Goal: Information Seeking & Learning: Learn about a topic

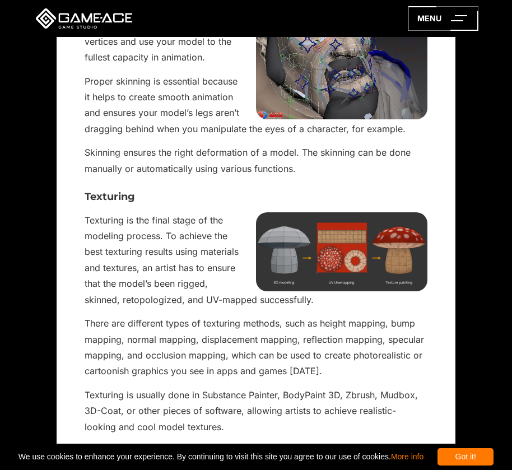
scroll to position [2129, 0]
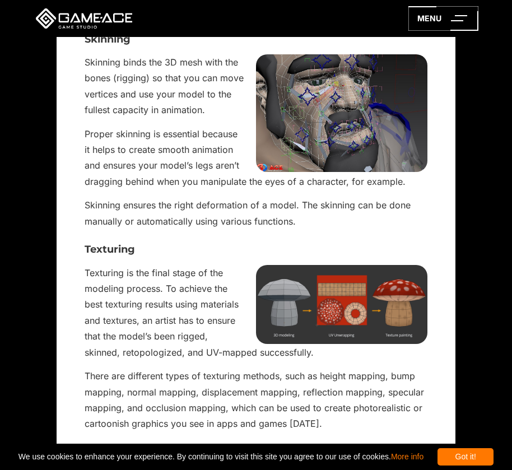
drag, startPoint x: 365, startPoint y: 309, endPoint x: 366, endPoint y: 262, distance: 47.1
click at [364, 304] on div "Any gaming project takes a robust tech stack in order to get a flawless workflo…" at bounding box center [256, 110] width 342 height 3771
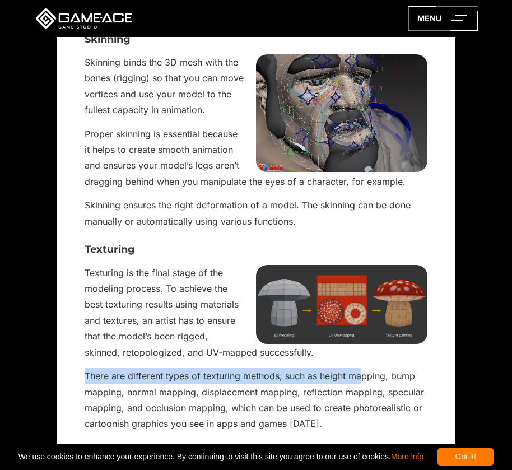
click at [366, 265] on img at bounding box center [341, 304] width 171 height 79
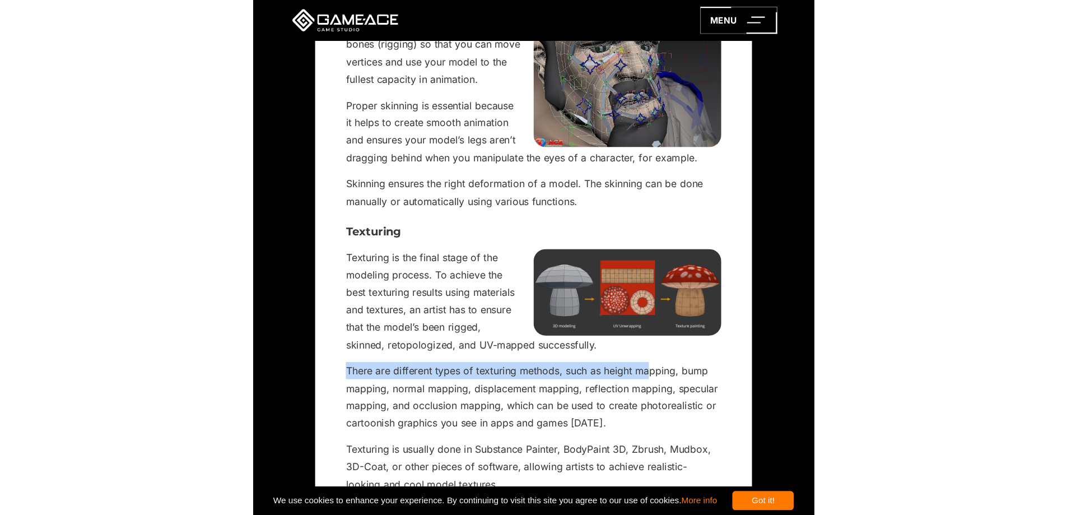
scroll to position [2185, 0]
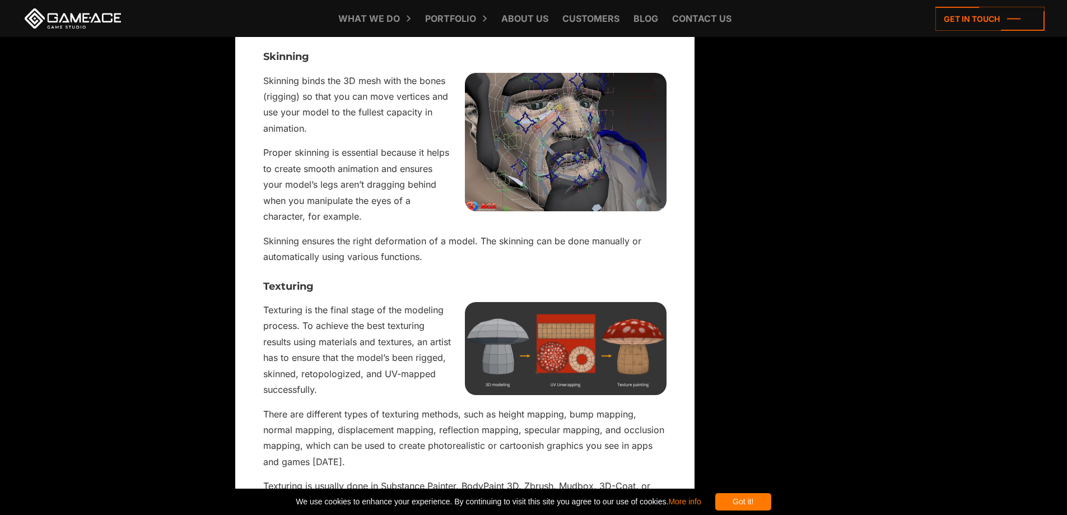
click at [296, 255] on div "Any gaming project takes a robust tech stack in order to get a flawless workflo…" at bounding box center [464, 90] width 403 height 3488
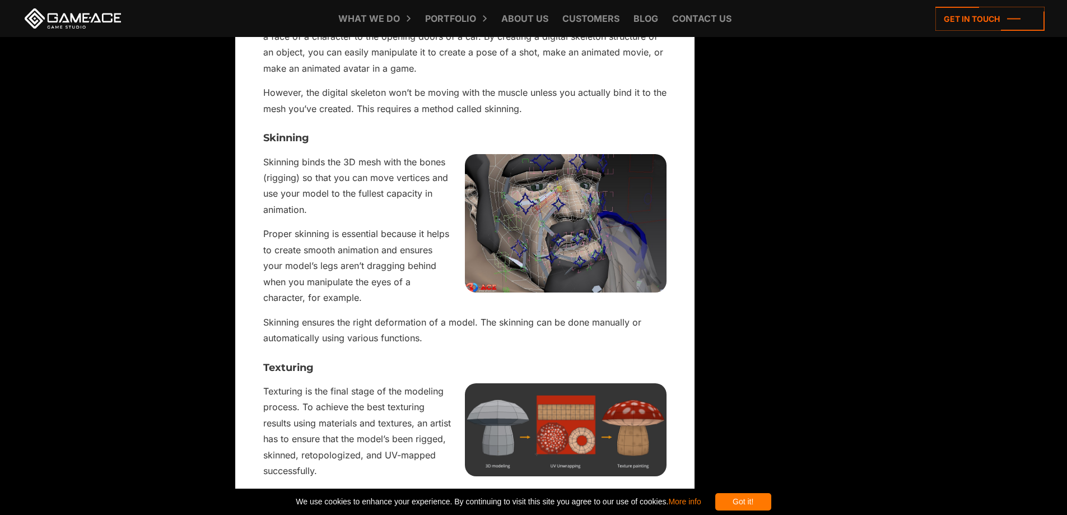
scroll to position [2129, 0]
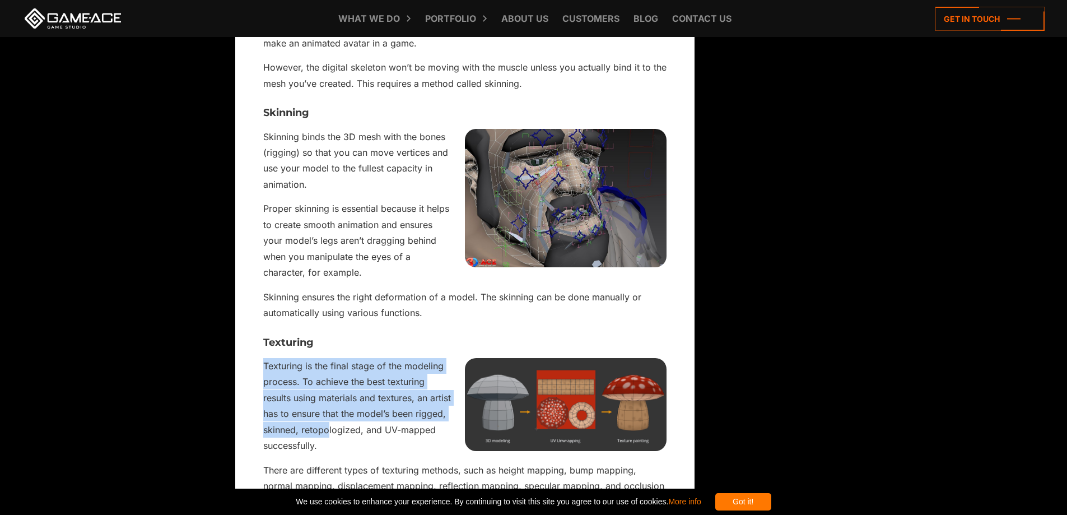
drag, startPoint x: 262, startPoint y: 342, endPoint x: 331, endPoint y: 413, distance: 99.0
click at [330, 416] on div "How to Perform 3D Modeling in Unity with No Drop in Quality Updated: February 2…" at bounding box center [464, 124] width 459 height 3749
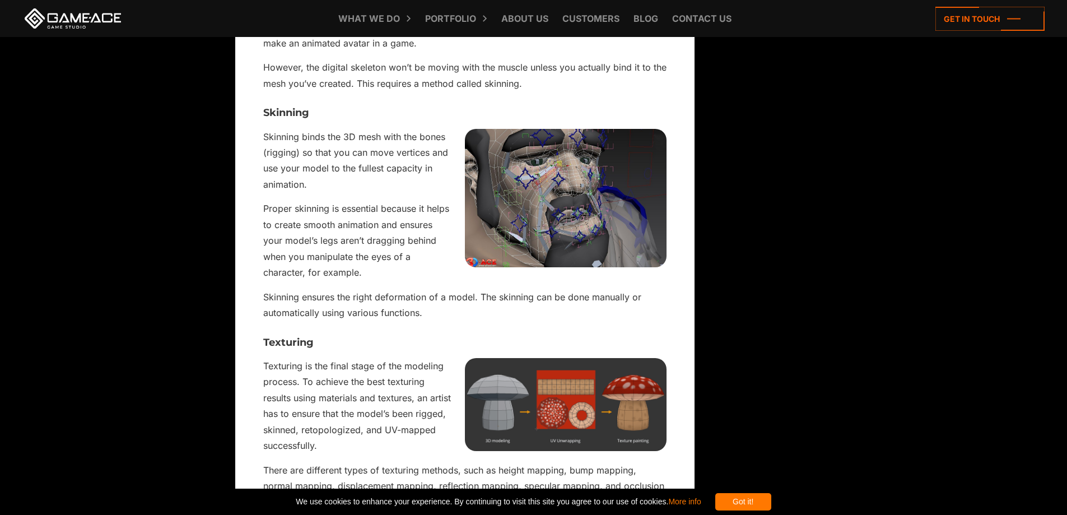
click at [322, 427] on p "Texturing is the final stage of the modeling process. To achieve the best textu…" at bounding box center [464, 406] width 403 height 96
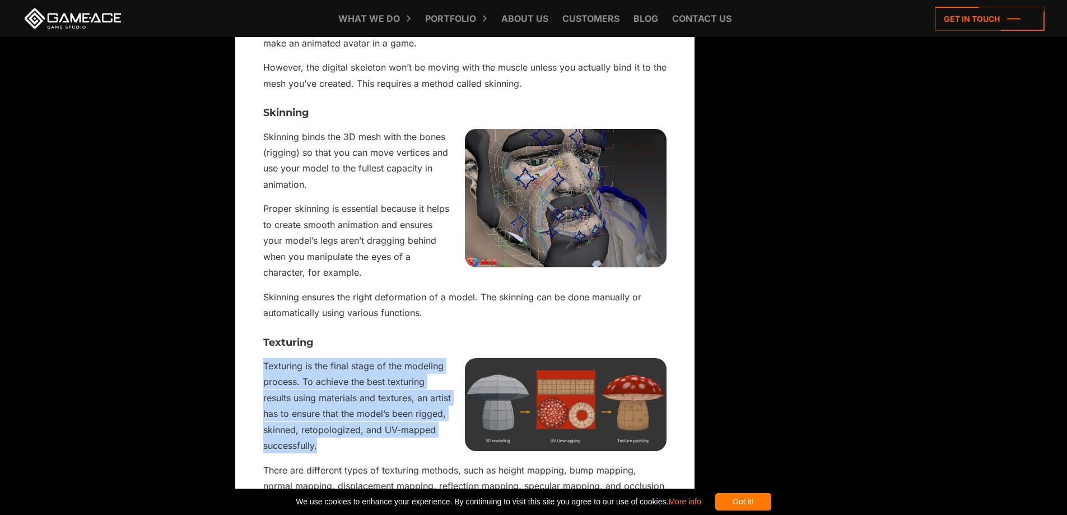
drag, startPoint x: 320, startPoint y: 428, endPoint x: 261, endPoint y: 341, distance: 106.0
click at [261, 341] on div "How to Perform 3D Modeling in Unity with No Drop in Quality Updated: February 2…" at bounding box center [464, 124] width 459 height 3749
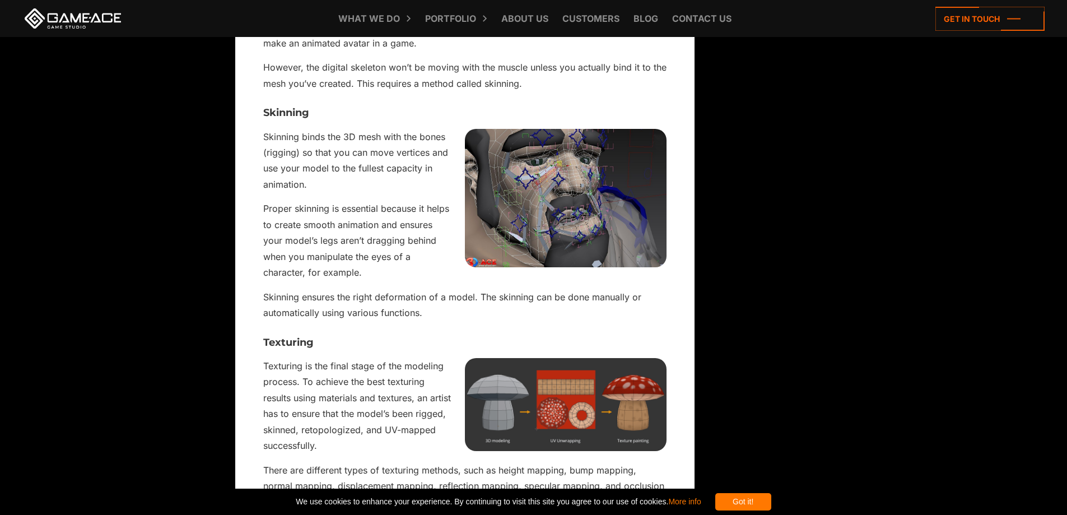
click at [358, 314] on div "Any gaming project takes a robust tech stack in order to get a flawless workflo…" at bounding box center [464, 146] width 403 height 3488
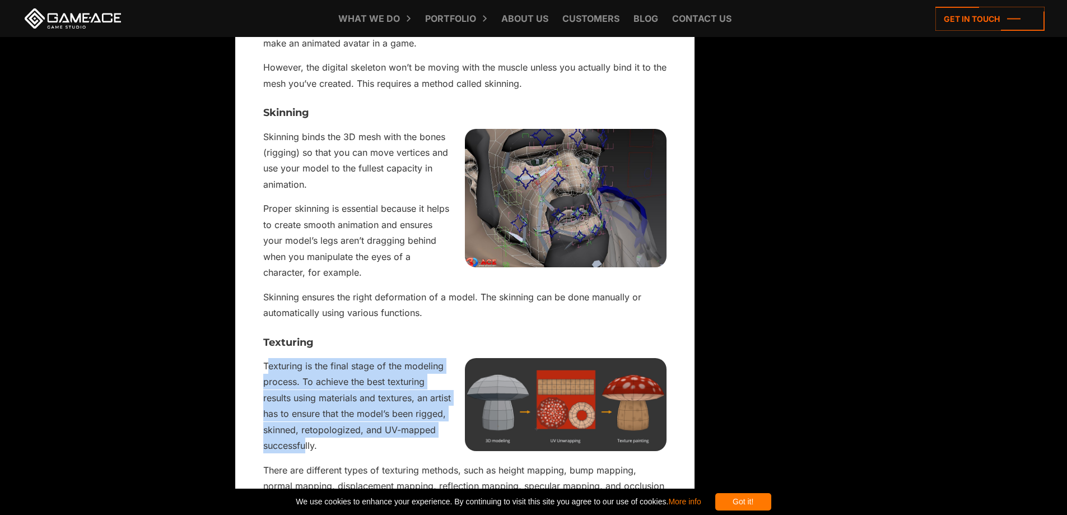
drag, startPoint x: 266, startPoint y: 341, endPoint x: 305, endPoint y: 430, distance: 97.8
click at [305, 430] on p "Texturing is the final stage of the modeling process. To achieve the best textu…" at bounding box center [464, 406] width 403 height 96
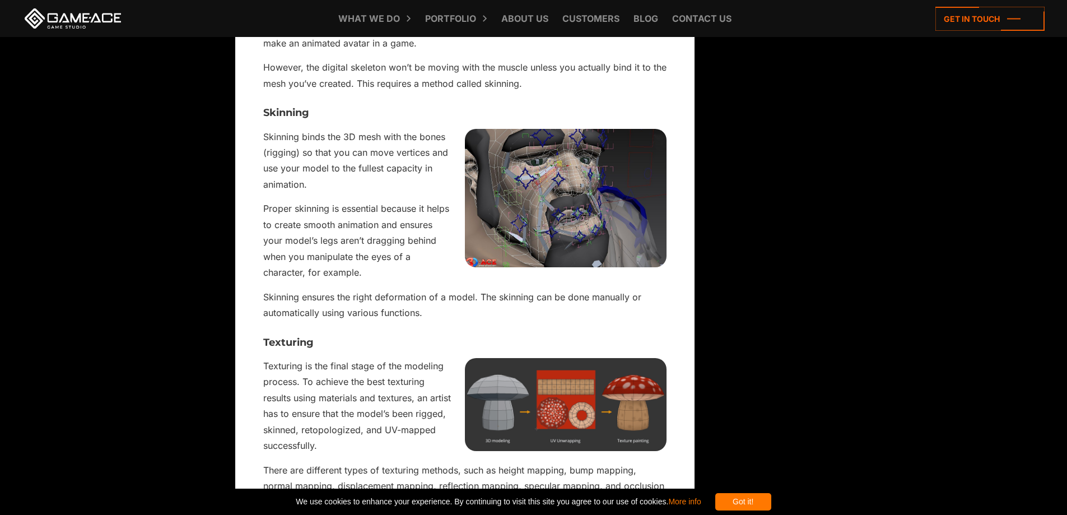
click at [261, 339] on div "How to Perform 3D Modeling in Unity with No Drop in Quality Updated: February 2…" at bounding box center [464, 124] width 459 height 3749
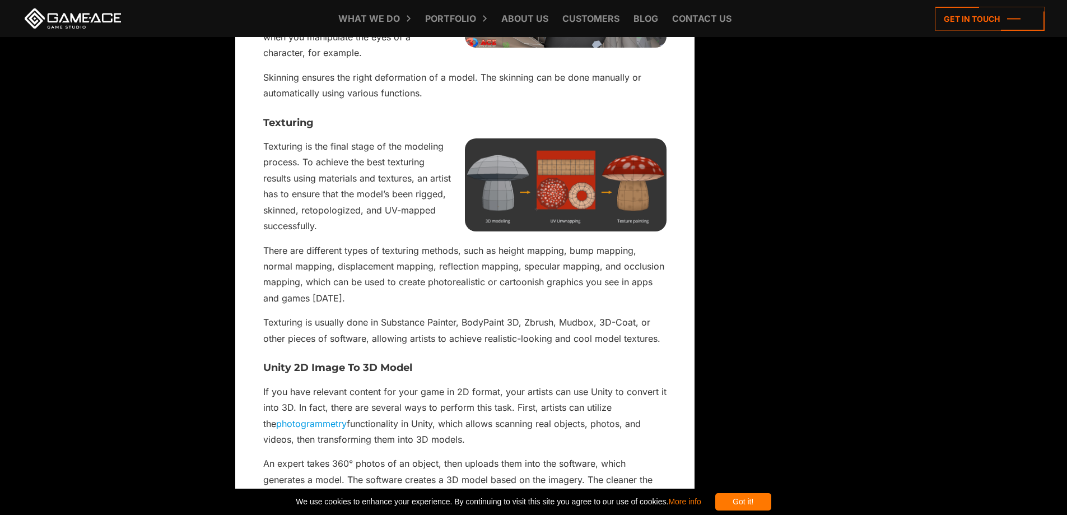
scroll to position [2353, 0]
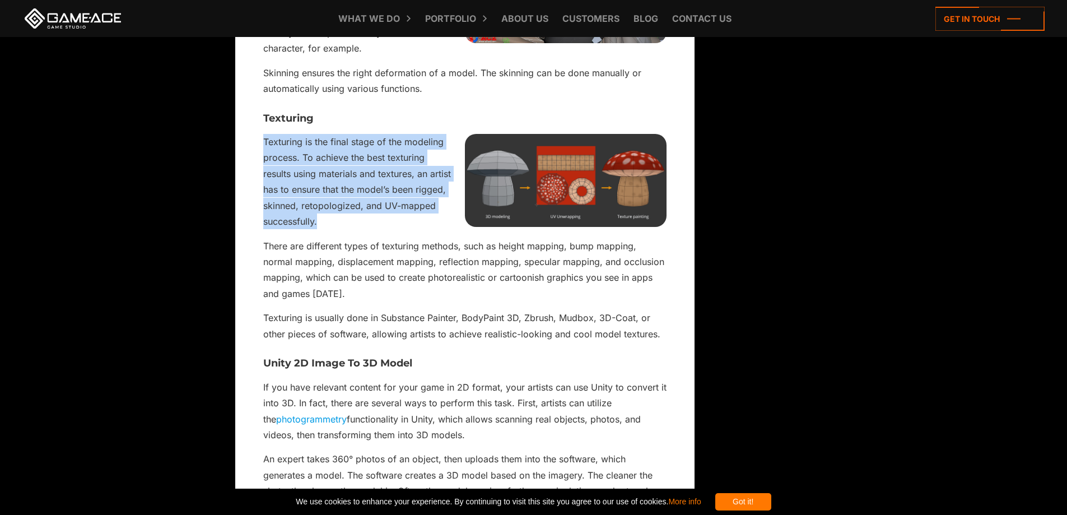
drag, startPoint x: 263, startPoint y: 114, endPoint x: 323, endPoint y: 201, distance: 105.8
copy p "Texturing is the final stage of the modeling process. To achieve the best textu…"
click at [511, 180] on img at bounding box center [566, 180] width 202 height 93
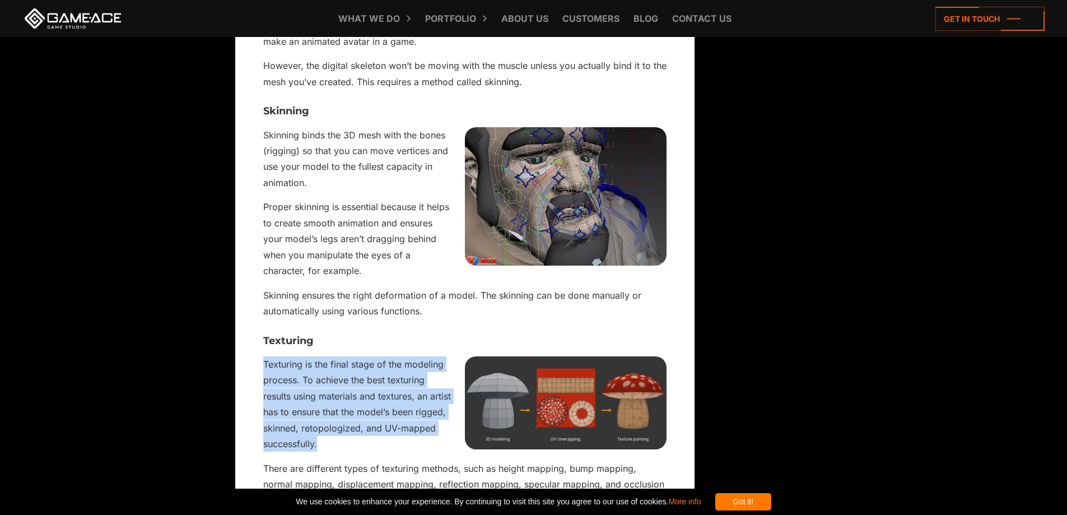
scroll to position [2185, 0]
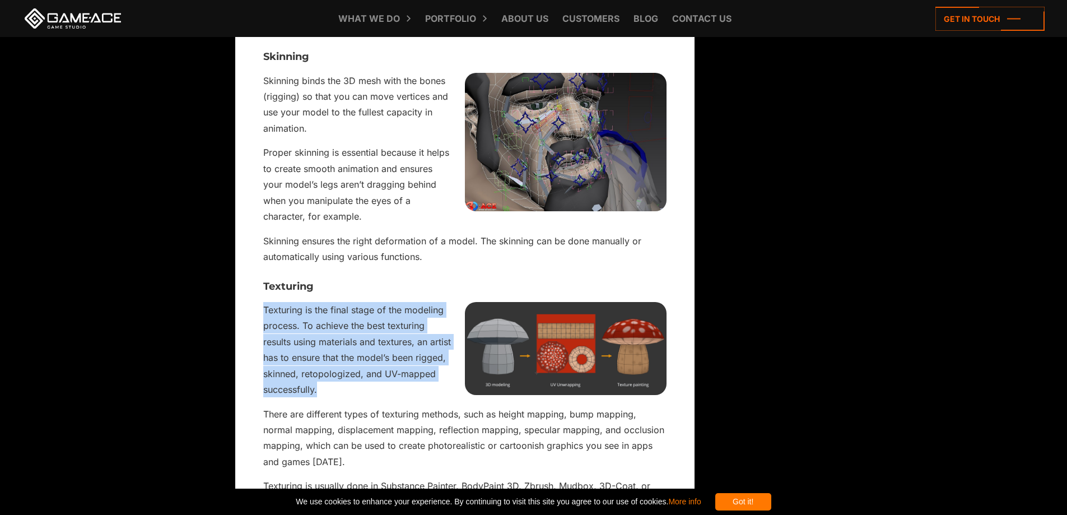
drag, startPoint x: 889, startPoint y: 10, endPoint x: 541, endPoint y: 366, distance: 498.0
click at [511, 366] on img at bounding box center [566, 348] width 202 height 93
copy p "Texturing is the final stage of the modeling process. To achieve the best textu…"
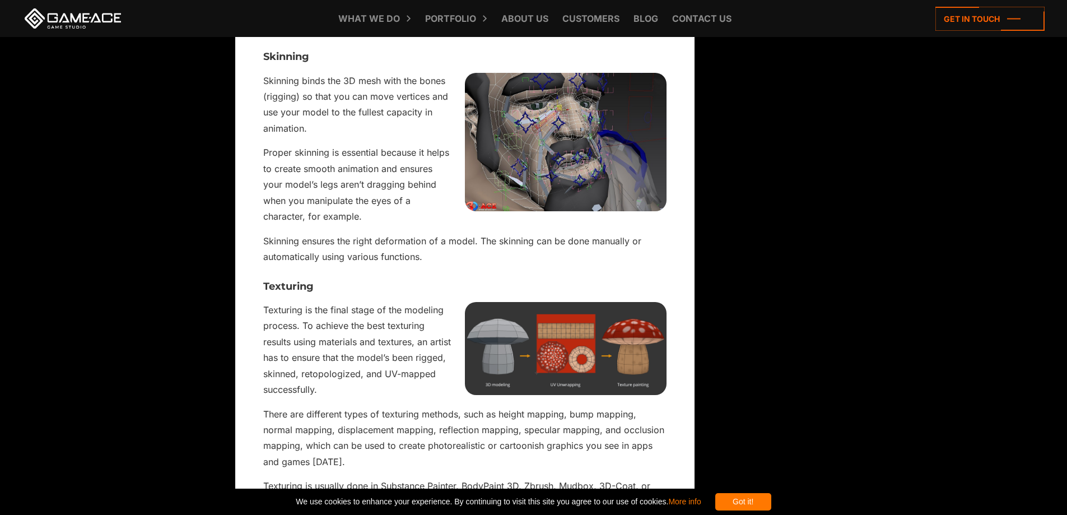
drag, startPoint x: 620, startPoint y: 390, endPoint x: 615, endPoint y: 379, distance: 12.1
click at [511, 383] on div "Any gaming project takes a robust tech stack in order to get a flawless workflo…" at bounding box center [464, 90] width 403 height 3488
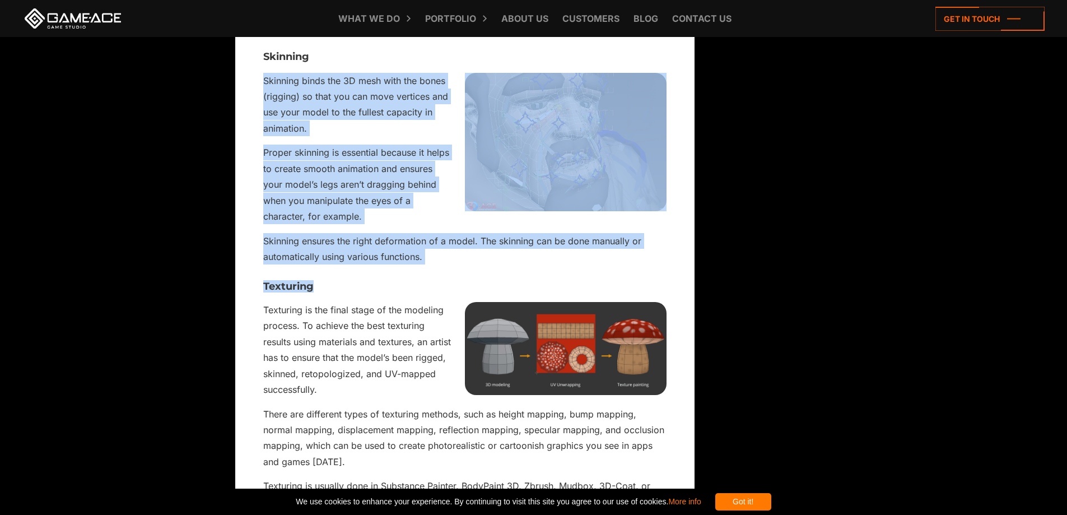
drag, startPoint x: 592, startPoint y: 264, endPoint x: 532, endPoint y: 192, distance: 93.9
click at [511, 143] on div "Any gaming project takes a robust tech stack in order to get a flawless workflo…" at bounding box center [464, 90] width 403 height 3488
click at [459, 281] on h3 "Texturing" at bounding box center [464, 286] width 403 height 11
click at [467, 255] on div "Any gaming project takes a robust tech stack in order to get a flawless workflo…" at bounding box center [464, 90] width 403 height 3488
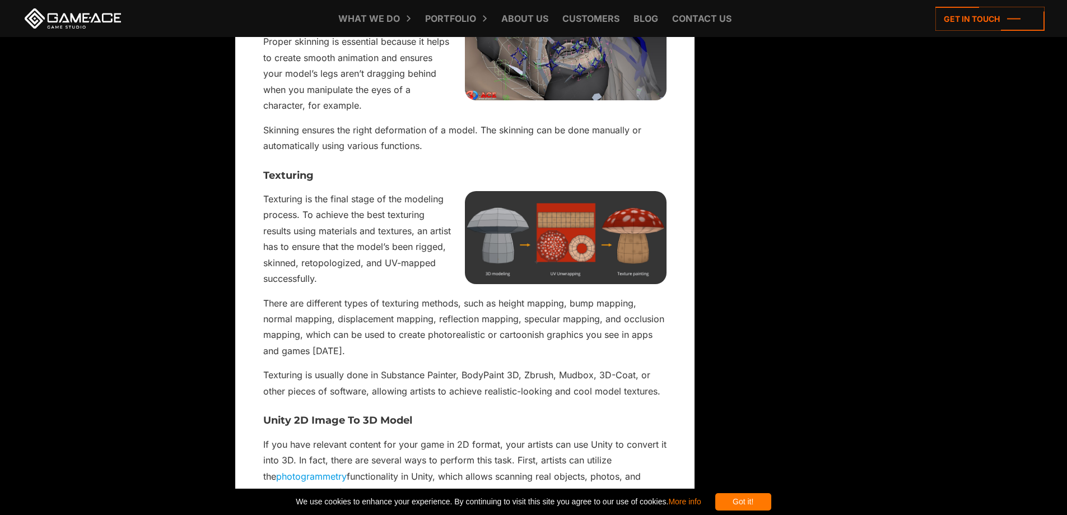
scroll to position [2297, 0]
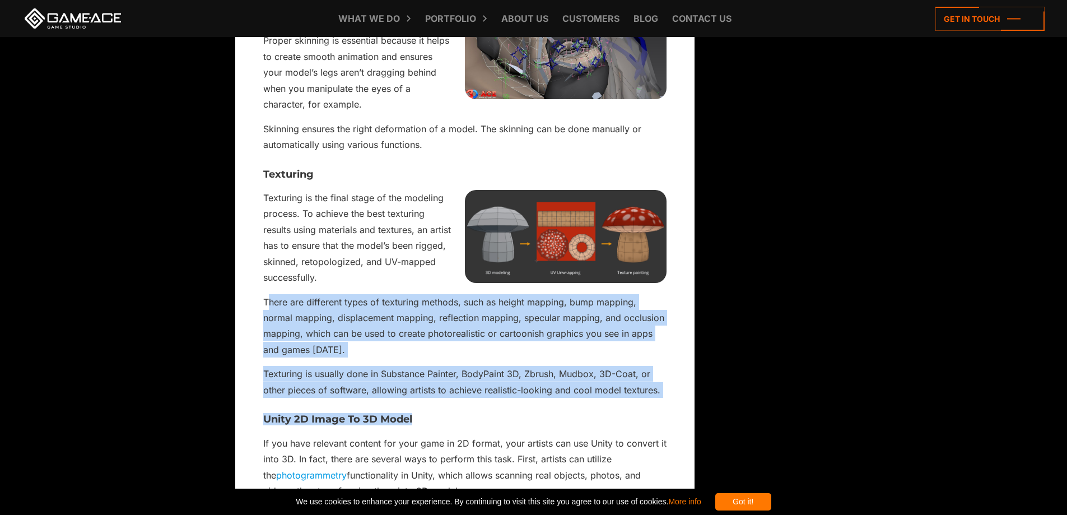
drag, startPoint x: 268, startPoint y: 277, endPoint x: 477, endPoint y: 379, distance: 232.3
click at [464, 366] on p "Texturing is usually done in Substance Painter, BodyPaint 3D, Zbrush, Mudbox, 3…" at bounding box center [464, 382] width 403 height 32
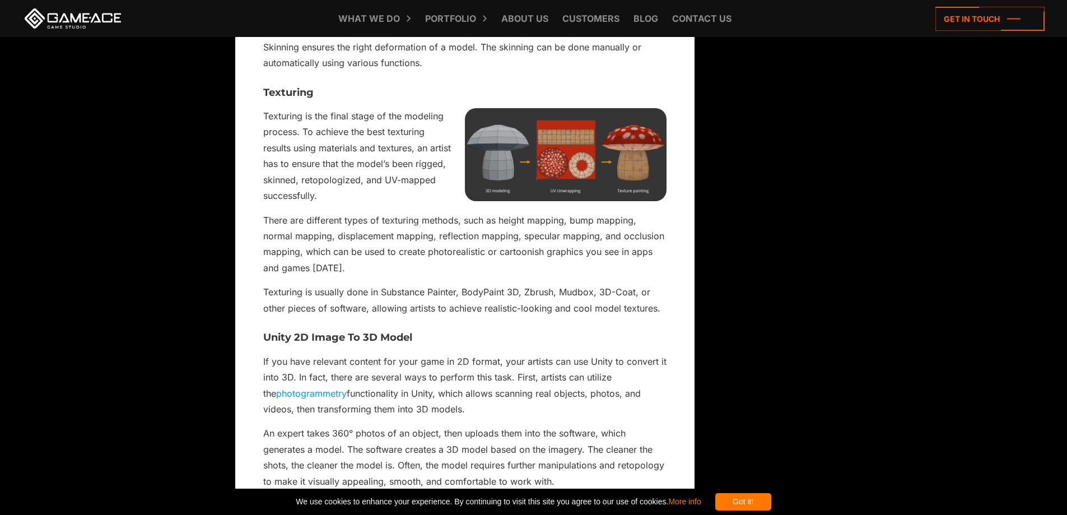
scroll to position [2353, 0]
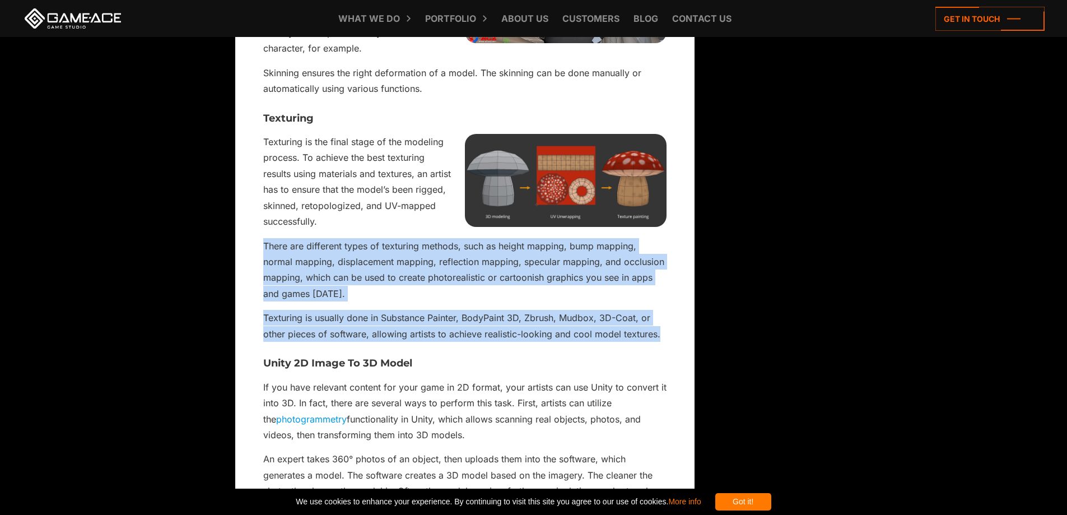
drag, startPoint x: 263, startPoint y: 220, endPoint x: 658, endPoint y: 313, distance: 406.3
copy div "There are different types of texturing methods, such as height mapping, bump ma…"
